Goal: Task Accomplishment & Management: Use online tool/utility

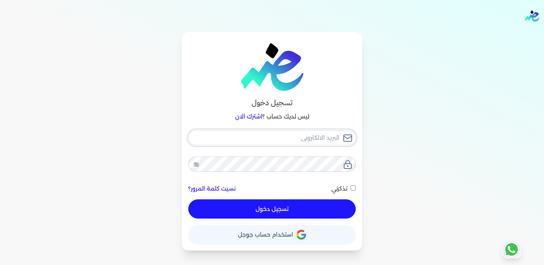
type input "[PERSON_NAME][EMAIL_ADDRESS][DOMAIN_NAME]"
click at [265, 207] on button "تسجيل دخول" at bounding box center [272, 209] width 168 height 19
checkbox input "false"
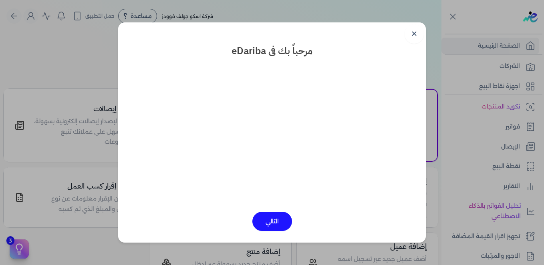
click at [274, 223] on button "التالي" at bounding box center [273, 221] width 40 height 19
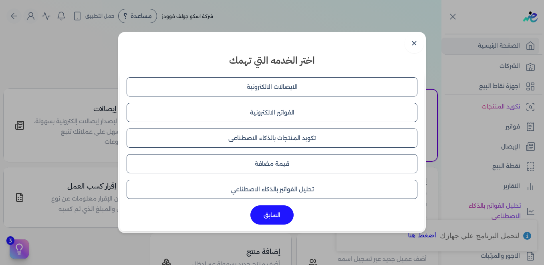
click at [268, 216] on button "السابق" at bounding box center [272, 215] width 43 height 19
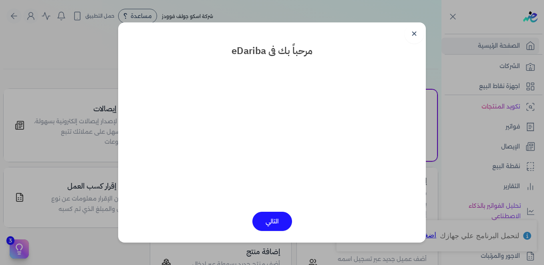
click at [269, 222] on button "التالي" at bounding box center [273, 221] width 40 height 19
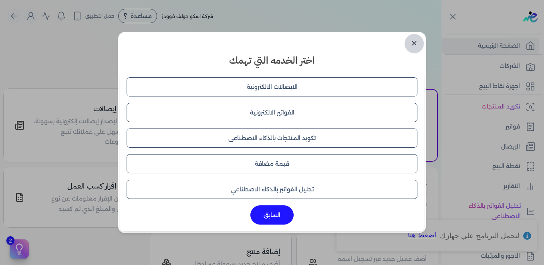
click at [415, 42] on link "✕" at bounding box center [414, 43] width 19 height 19
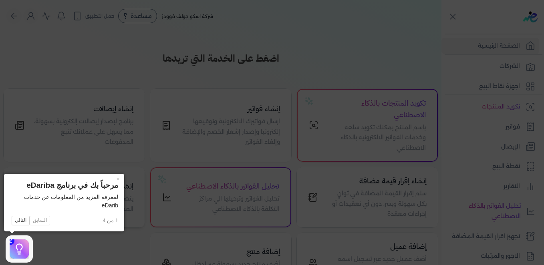
click at [143, 154] on icon at bounding box center [272, 132] width 544 height 265
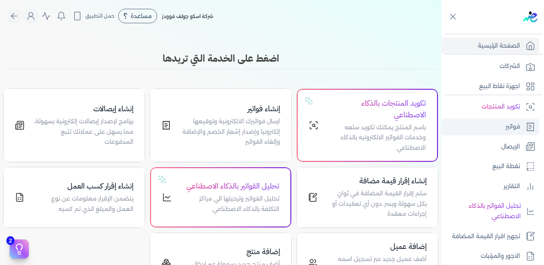
click at [510, 127] on p "فواتير" at bounding box center [513, 127] width 14 height 10
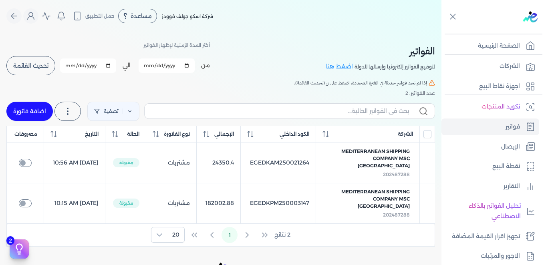
scroll to position [40, 0]
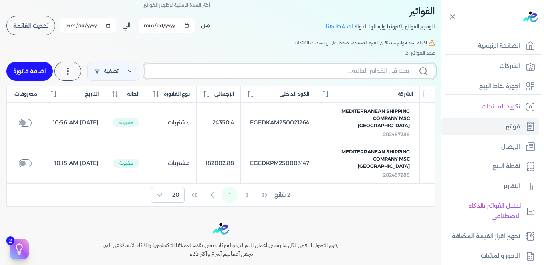
click at [352, 73] on input "text" at bounding box center [280, 71] width 258 height 8
paste input "10354"
type input "10354"
checkbox input "false"
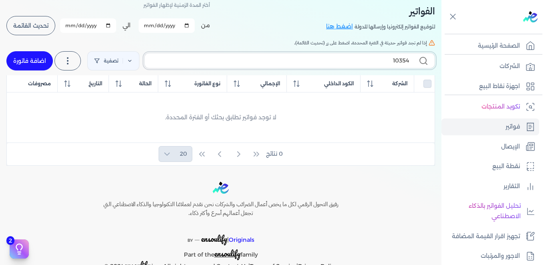
type input "10354"
click at [423, 63] on icon at bounding box center [424, 61] width 10 height 10
click at [409, 63] on input "10354" at bounding box center [280, 61] width 258 height 8
click at [511, 129] on p "فواتير" at bounding box center [513, 127] width 14 height 10
click at [370, 55] on label "10354" at bounding box center [289, 60] width 291 height 15
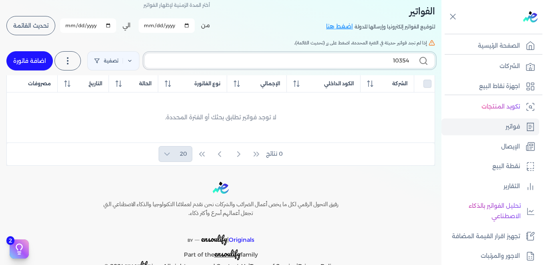
click at [370, 57] on input "10354" at bounding box center [280, 61] width 258 height 8
drag, startPoint x: 375, startPoint y: 56, endPoint x: 410, endPoint y: 56, distance: 35.3
click at [410, 56] on label "10354" at bounding box center [289, 60] width 291 height 15
click at [409, 57] on input "10354" at bounding box center [280, 61] width 258 height 8
drag, startPoint x: 412, startPoint y: 61, endPoint x: 380, endPoint y: 61, distance: 31.7
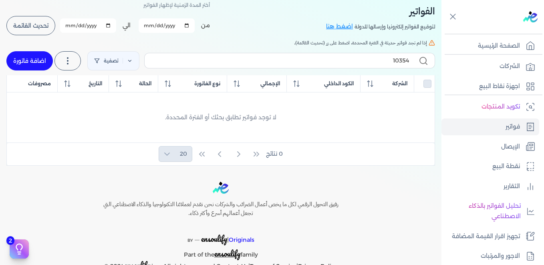
click at [380, 61] on label "10354" at bounding box center [289, 60] width 291 height 15
click at [380, 61] on input "10354" at bounding box center [280, 61] width 258 height 8
drag, startPoint x: 388, startPoint y: 59, endPoint x: 432, endPoint y: 61, distance: 43.7
click at [432, 61] on label "10354" at bounding box center [289, 60] width 291 height 15
checkbox input "false"
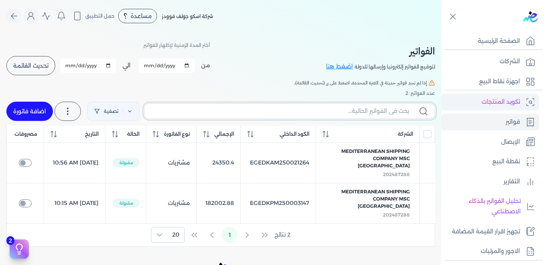
scroll to position [0, 0]
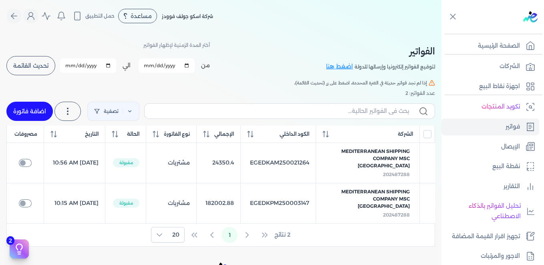
click at [30, 66] on span "تحديث القائمة" at bounding box center [30, 66] width 35 height 6
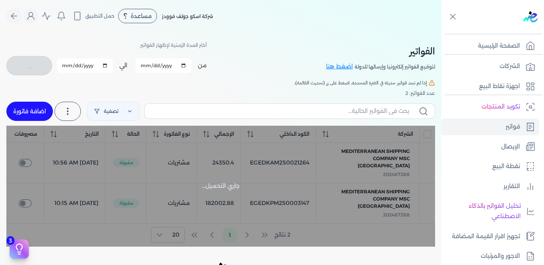
checkbox input "false"
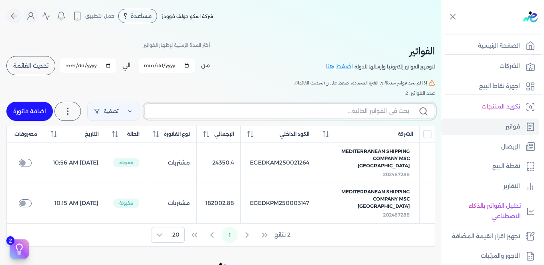
click at [369, 110] on input "text" at bounding box center [280, 111] width 258 height 8
type input "jn"
checkbox input "false"
type input "j"
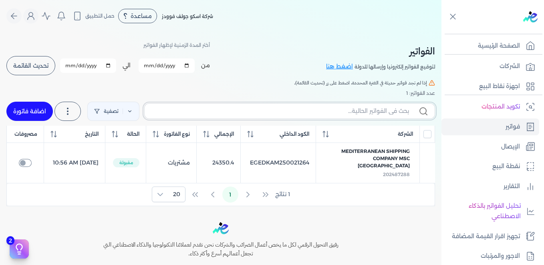
checkbox input "false"
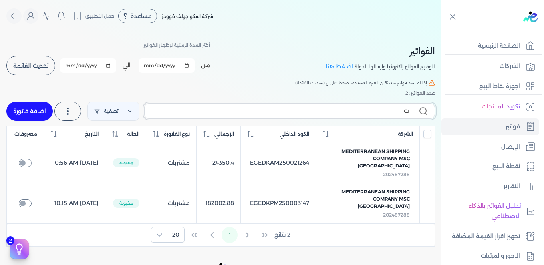
type input "تى"
checkbox input "false"
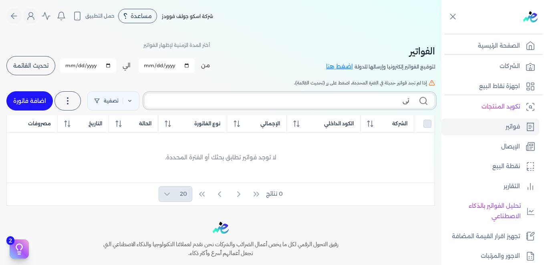
type input "ت"
checkbox input "false"
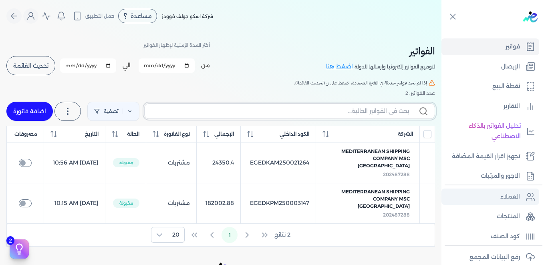
scroll to position [120, 0]
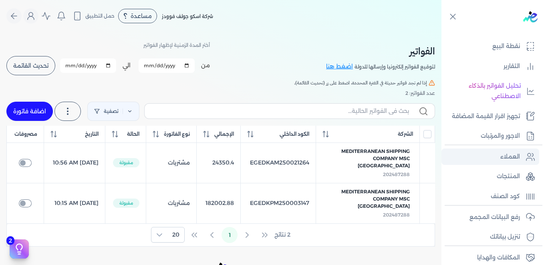
click at [506, 158] on p "العملاء" at bounding box center [511, 157] width 20 height 10
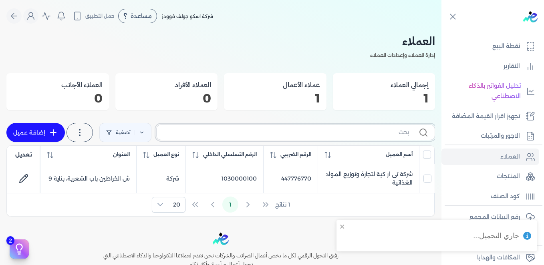
click at [381, 133] on input "text" at bounding box center [286, 132] width 246 height 8
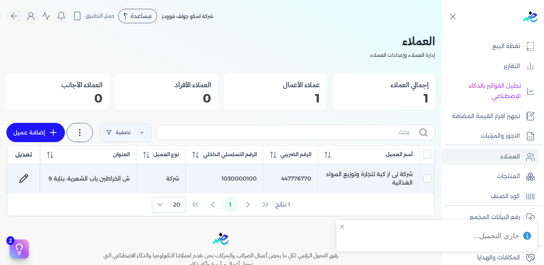
click at [137, 174] on td "شركة تى ار كية لتجارة وتوزيع المواد الغذائية" at bounding box center [88, 178] width 96 height 29
checkbox input "true"
click at [137, 177] on td "شركة تى ار كية لتجارة وتوزيع المواد الغذائية" at bounding box center [88, 178] width 96 height 29
checkbox input "false"
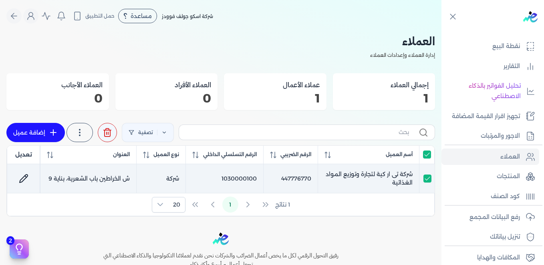
checkbox input "false"
drag, startPoint x: 313, startPoint y: 178, endPoint x: 281, endPoint y: 178, distance: 31.7
click at [271, 179] on td "447776770" at bounding box center [290, 178] width 55 height 29
checkbox input "true"
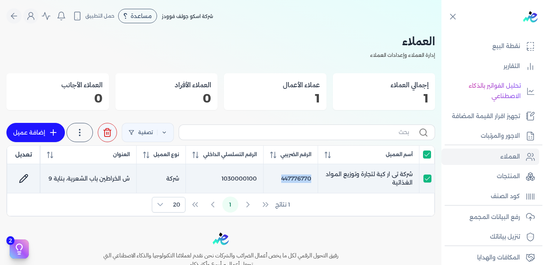
drag, startPoint x: 281, startPoint y: 178, endPoint x: 292, endPoint y: 179, distance: 10.9
copy td "447776770"
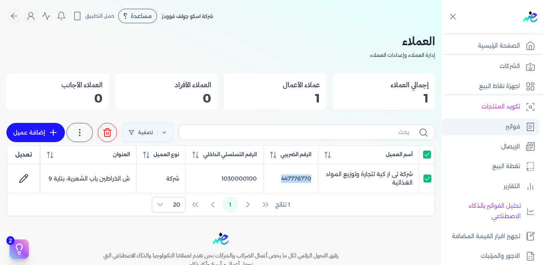
click at [516, 127] on p "فواتير" at bounding box center [513, 127] width 14 height 10
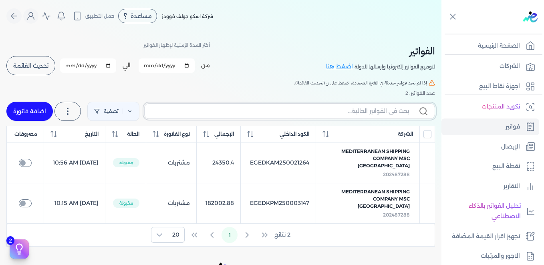
click at [372, 113] on input "text" at bounding box center [280, 111] width 258 height 8
paste input "447776770"
type input "447776770"
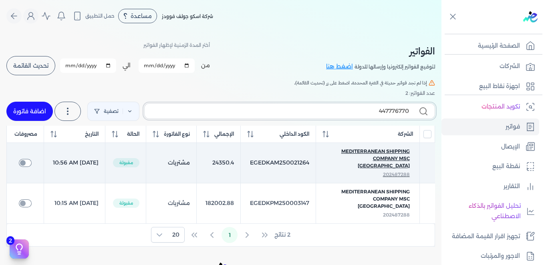
checkbox input "false"
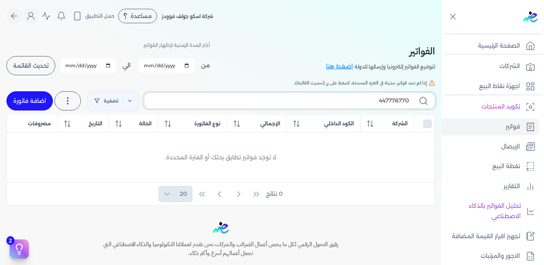
type input "447776770"
click at [423, 100] on icon at bounding box center [424, 101] width 10 height 10
click at [409, 100] on input "447776770" at bounding box center [280, 101] width 258 height 8
click at [423, 100] on icon at bounding box center [424, 101] width 10 height 10
click at [409, 100] on input "447776770" at bounding box center [280, 101] width 258 height 8
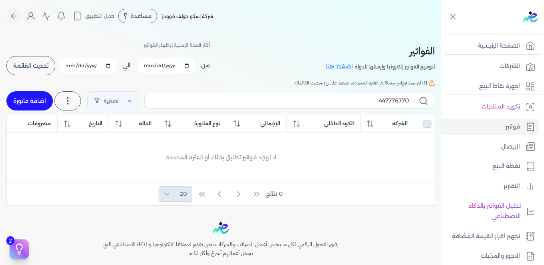
click at [423, 100] on icon at bounding box center [424, 101] width 10 height 10
click at [409, 100] on input "447776770" at bounding box center [280, 101] width 258 height 8
click at [423, 100] on icon at bounding box center [424, 101] width 10 height 10
click at [409, 100] on input "447776770" at bounding box center [280, 101] width 258 height 8
drag, startPoint x: 423, startPoint y: 100, endPoint x: 277, endPoint y: 115, distance: 147.5
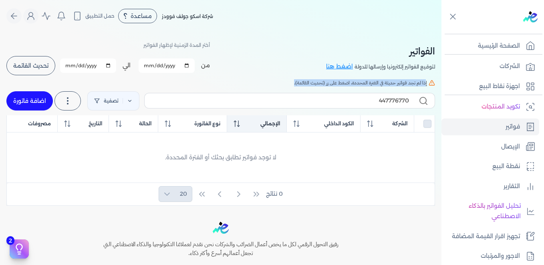
click at [276, 115] on th "الإجمالي" at bounding box center [257, 123] width 60 height 17
click at [320, 105] on input "447776770" at bounding box center [280, 101] width 258 height 8
click at [422, 101] on icon at bounding box center [424, 101] width 10 height 10
click at [409, 101] on input "447776770" at bounding box center [280, 101] width 258 height 8
